Goal: Information Seeking & Learning: Learn about a topic

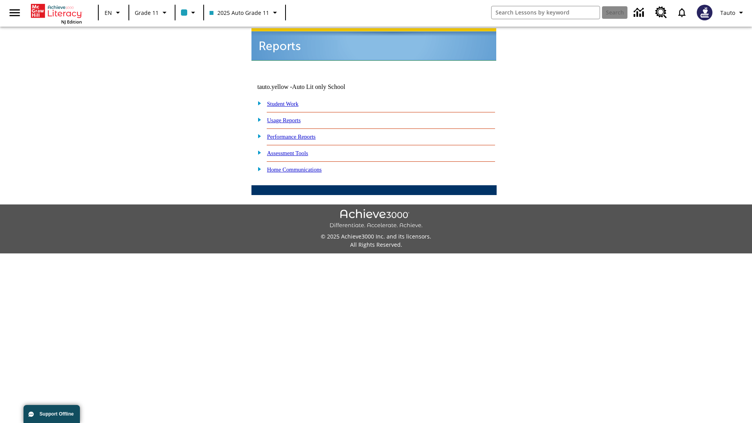
click at [290, 117] on link "Usage Reports" at bounding box center [284, 120] width 34 height 6
click at [0, 0] on link "Which of my students are using the program?" at bounding box center [0, 0] width 0 height 0
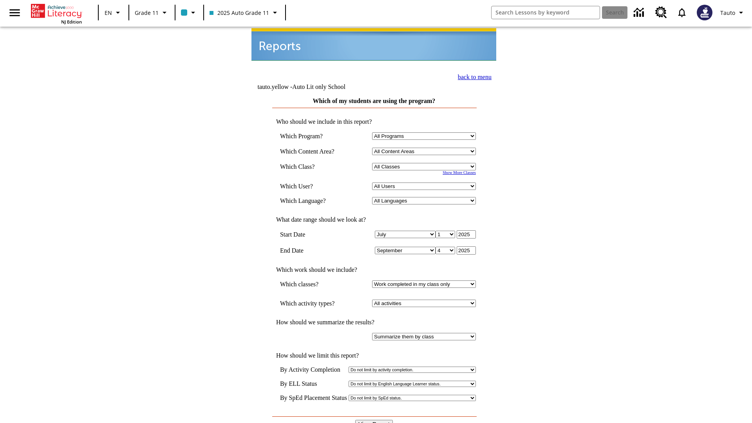
click at [425, 163] on select "Select a Class: All Classes 2025 Auto Grade 11 205 Auto Grade 11 Room 123 Empty…" at bounding box center [424, 166] width 104 height 7
select select "11133141"
click at [425, 183] on select "All Users Puma, Sautoen Puma, Sautoes Puma, Sautoss Twoclasses, Sautoen Twoscho…" at bounding box center [424, 186] width 104 height 7
select select "21437114"
click at [375, 420] on input "View Report" at bounding box center [374, 424] width 38 height 9
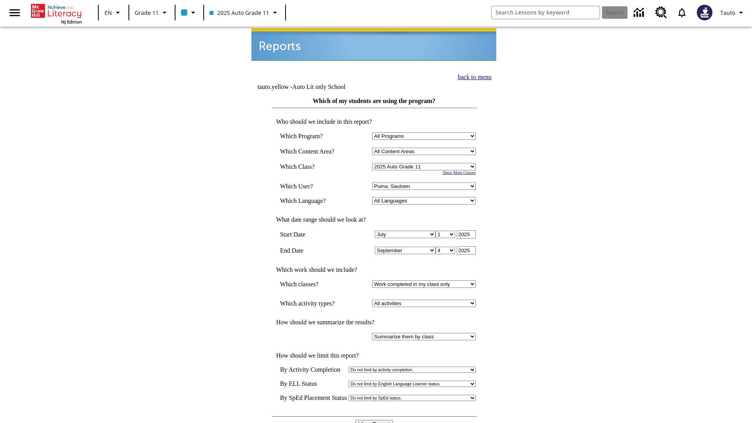
click at [472, 76] on link "back to menu" at bounding box center [475, 77] width 34 height 7
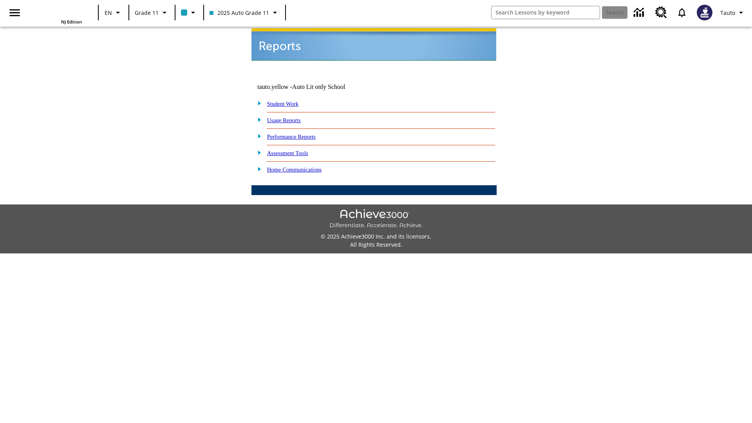
click at [0, 0] on link "Which parents/guardians are using the program?" at bounding box center [0, 0] width 0 height 0
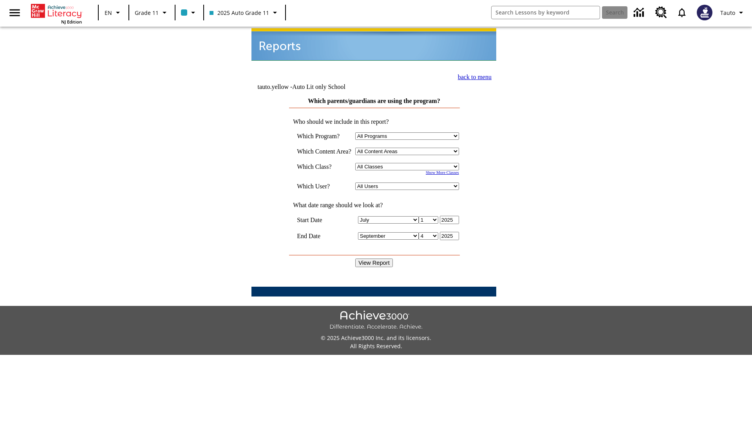
select select "11133141"
click at [409, 183] on select "All Users Puma, Sautoen Puma, Sautoes Puma, Sautoss Twoclasses, Sautoen Twoclas…" at bounding box center [407, 186] width 104 height 7
select select "21437114"
click at [375, 259] on input "View Report" at bounding box center [374, 263] width 38 height 9
click at [472, 76] on link "back to menu" at bounding box center [475, 77] width 34 height 7
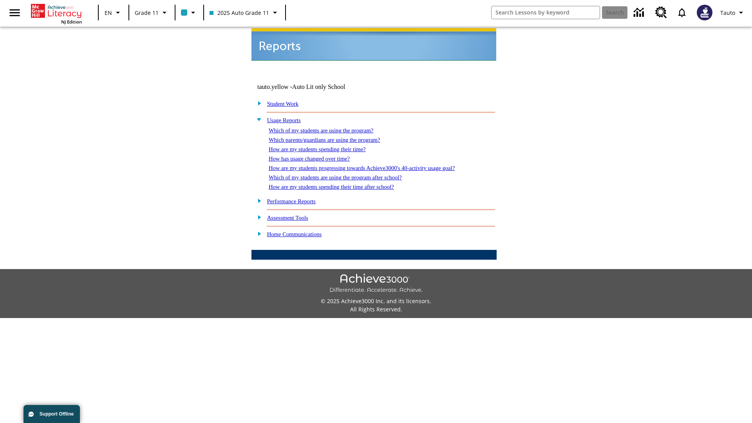
click at [325, 146] on link "How are my students spending their time?" at bounding box center [317, 149] width 97 height 6
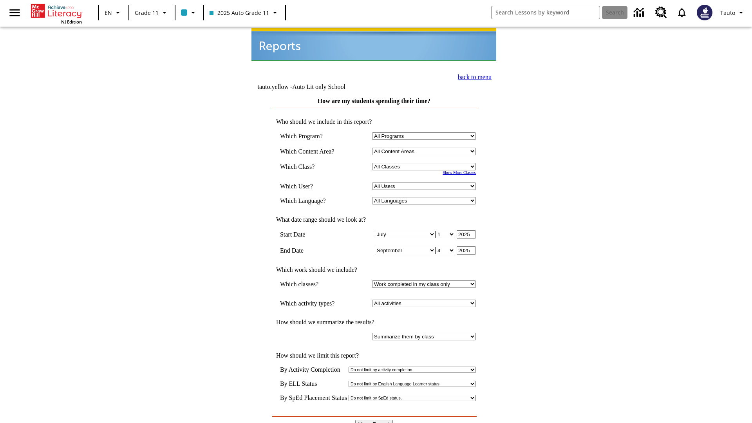
click at [425, 163] on select "Select a Class: All Classes 2025 Auto Grade 11 205 Auto Grade 11 Room 123 Empty…" at bounding box center [424, 166] width 104 height 7
select select "11133141"
click at [425, 183] on select "All Users Puma, Sautoen Puma, Sautoes Puma, Sautoss Twoclasses, Sautoen Twoscho…" at bounding box center [424, 186] width 104 height 7
select select "21437114"
click at [375, 420] on input "View Report" at bounding box center [374, 424] width 38 height 9
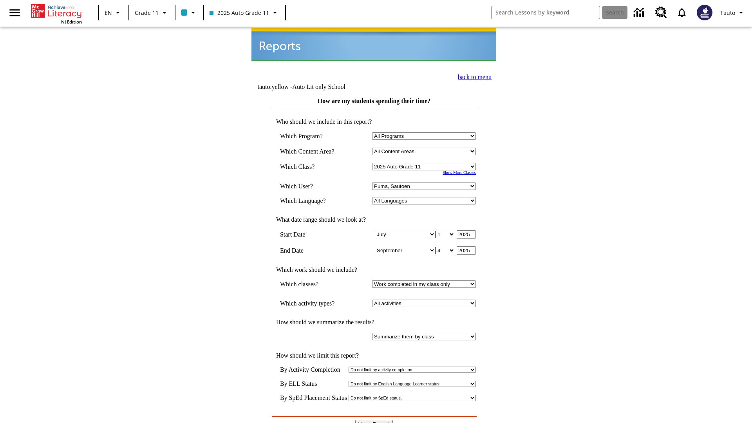
click at [472, 76] on link "back to menu" at bounding box center [475, 77] width 34 height 7
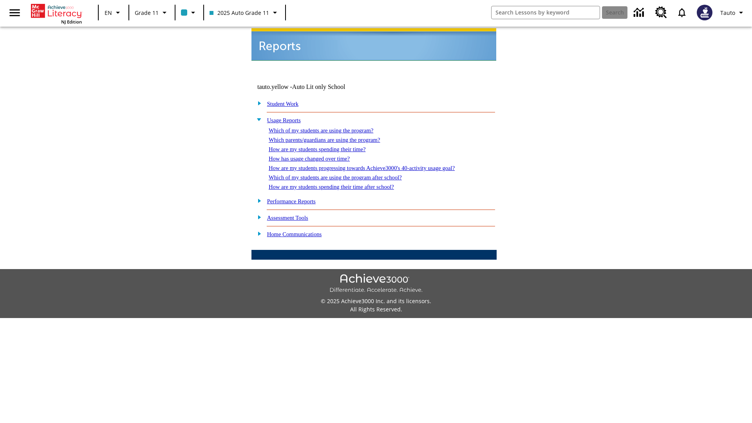
click at [316, 156] on link "How has usage changed over time?" at bounding box center [309, 159] width 81 height 6
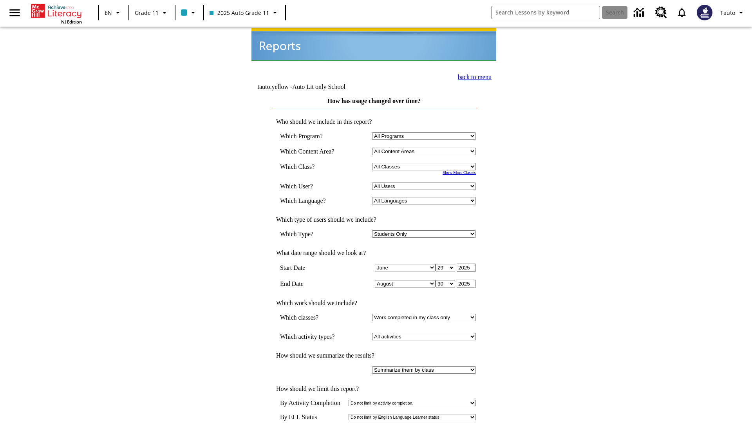
click at [425, 163] on select "Select a Class: All Classes 2025 Auto Grade 11 205 Auto Grade 11 Room 123 Empty…" at bounding box center [424, 166] width 104 height 7
select select "11133141"
select select "21437114"
click at [472, 76] on link "back to menu" at bounding box center [475, 77] width 34 height 7
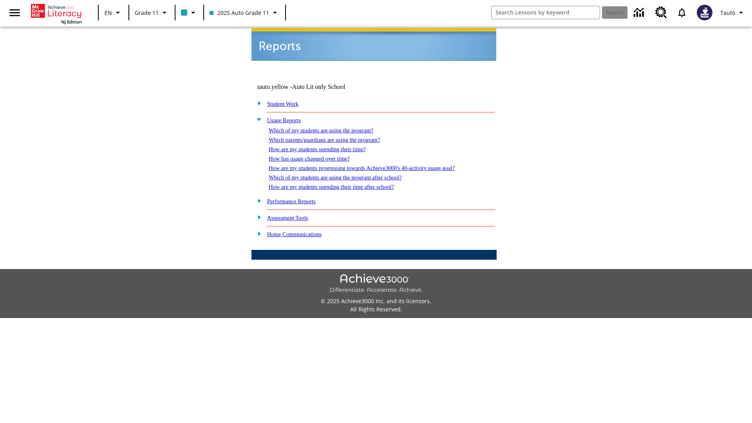
click at [375, 165] on link "How are my students progressing towards Achieve3000's 40-activity usage goal?" at bounding box center [362, 168] width 186 height 6
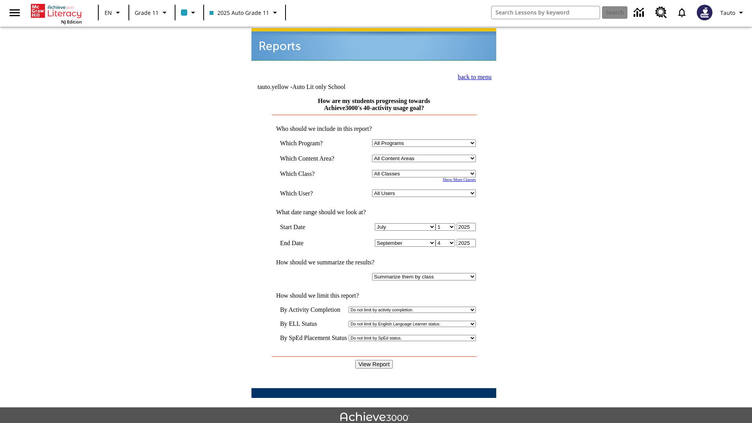
select select "11133141"
select select "21437114"
click at [375, 360] on input "View Report" at bounding box center [374, 364] width 38 height 9
click at [472, 76] on link "back to menu" at bounding box center [475, 77] width 34 height 7
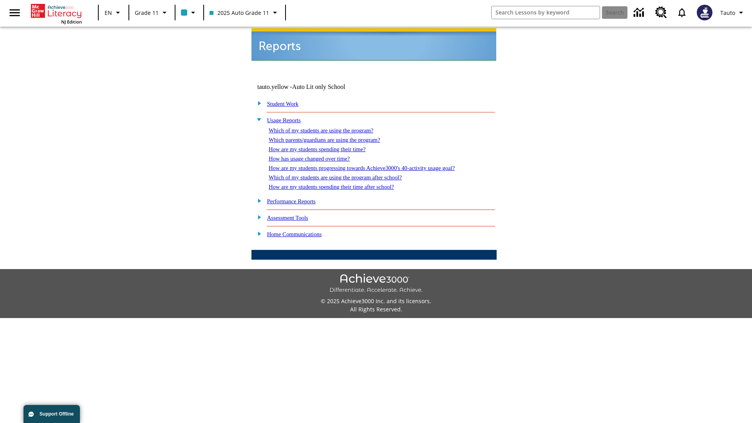
click at [345, 174] on link "Which of my students are using the program after school?" at bounding box center [335, 177] width 133 height 6
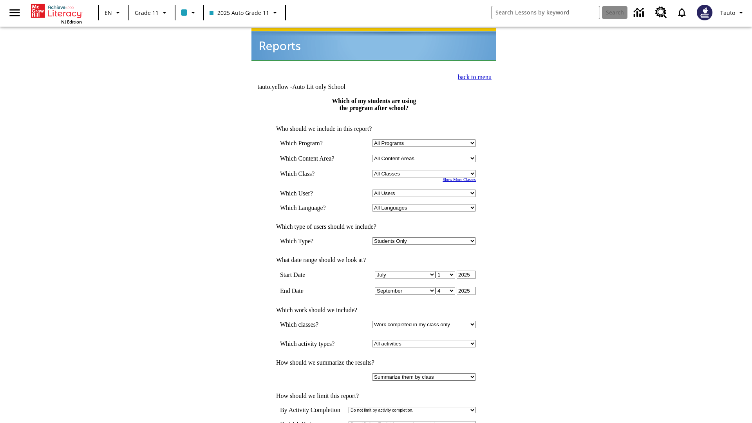
select select "11133141"
click at [425, 190] on select "All Users Puma, Sautoen Puma, Sautoes Puma, Sautoss Twoclasses, Sautoen Twoscho…" at bounding box center [424, 193] width 104 height 7
select select "21437114"
click at [472, 75] on link "back to menu" at bounding box center [475, 77] width 34 height 7
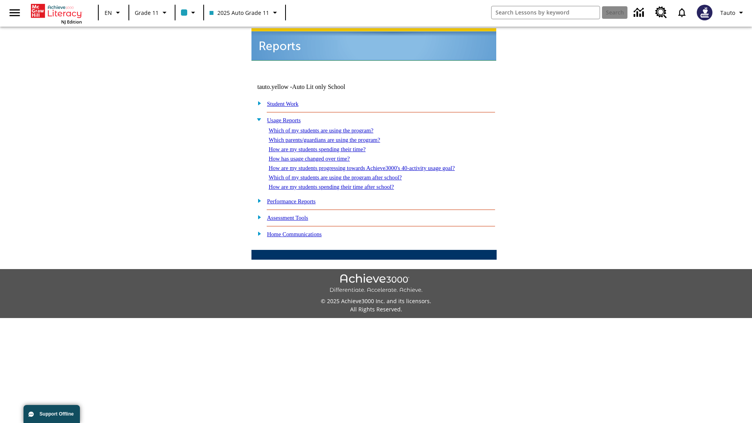
click at [341, 184] on link "How are my students spending their time after school?" at bounding box center [331, 187] width 125 height 6
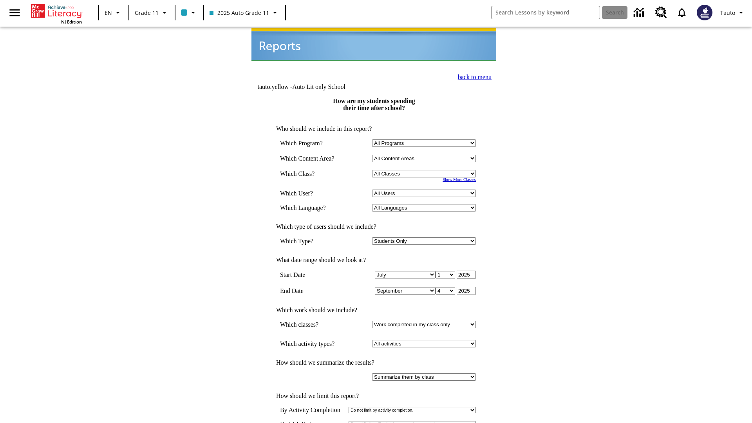
select select "11133141"
click at [425, 190] on select "All Users Puma, Sautoen Puma, Sautoes Puma, Sautoss Twoclasses, Sautoen Twoscho…" at bounding box center [424, 193] width 104 height 7
select select "21437114"
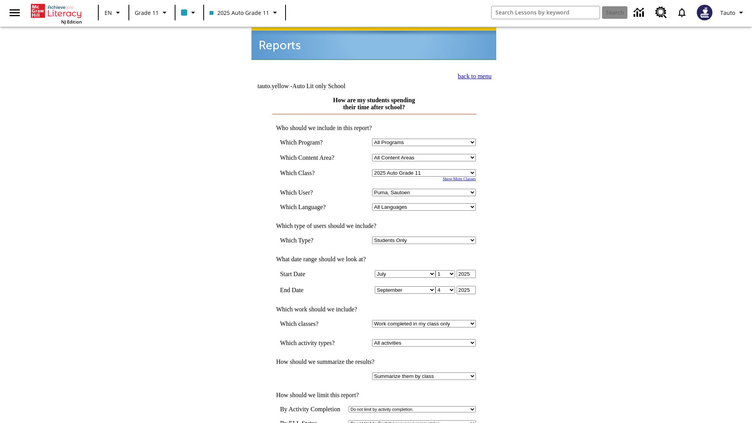
click at [472, 75] on link "back to menu" at bounding box center [475, 76] width 34 height 7
